Goal: Task Accomplishment & Management: Manage account settings

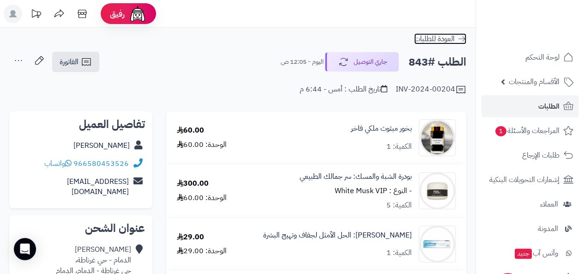
click at [449, 36] on span "العودة للطلبات" at bounding box center [434, 38] width 41 height 11
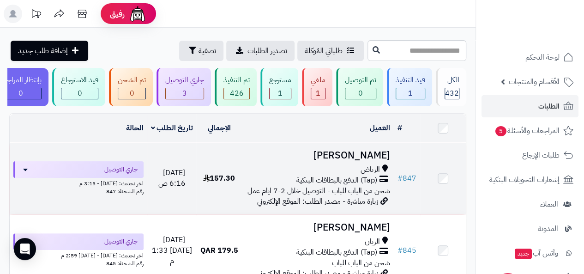
click at [331, 161] on h3 "حنان العمودي" at bounding box center [317, 155] width 144 height 11
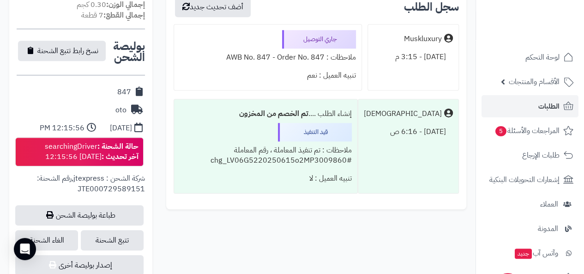
scroll to position [442, 0]
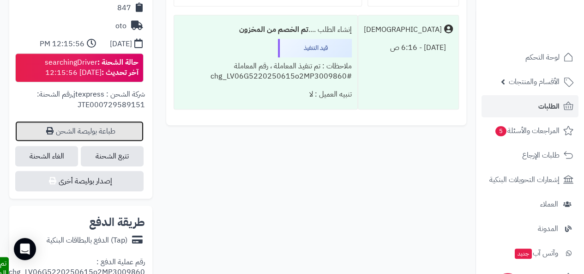
click at [92, 126] on link "طباعة بوليصة الشحن" at bounding box center [79, 131] width 128 height 20
